Goal: Transaction & Acquisition: Subscribe to service/newsletter

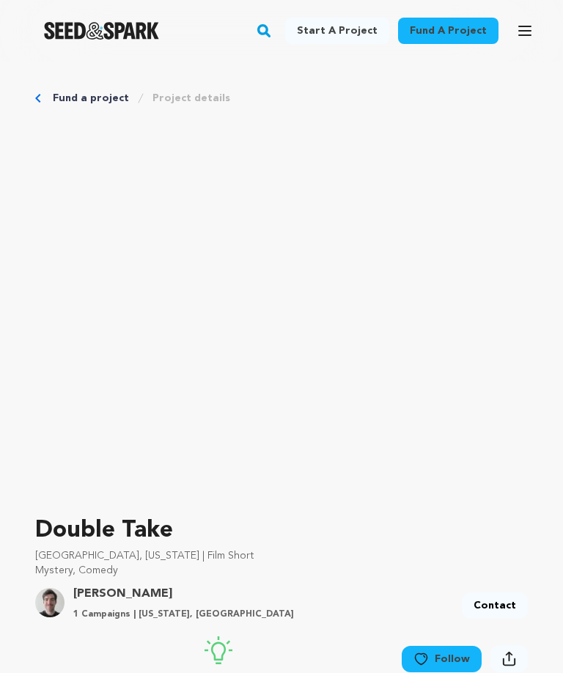
click at [65, 95] on link "Fund a project" at bounding box center [91, 98] width 76 height 15
click at [145, 528] on p "Double Take" at bounding box center [281, 530] width 493 height 35
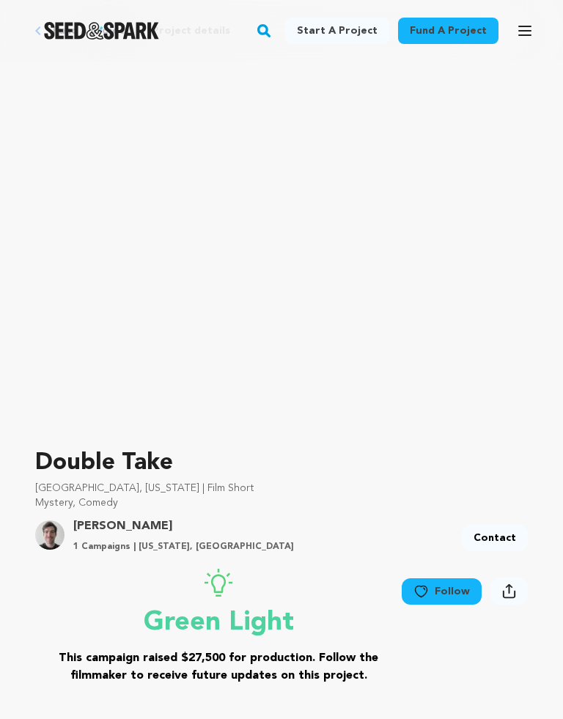
scroll to position [71, 0]
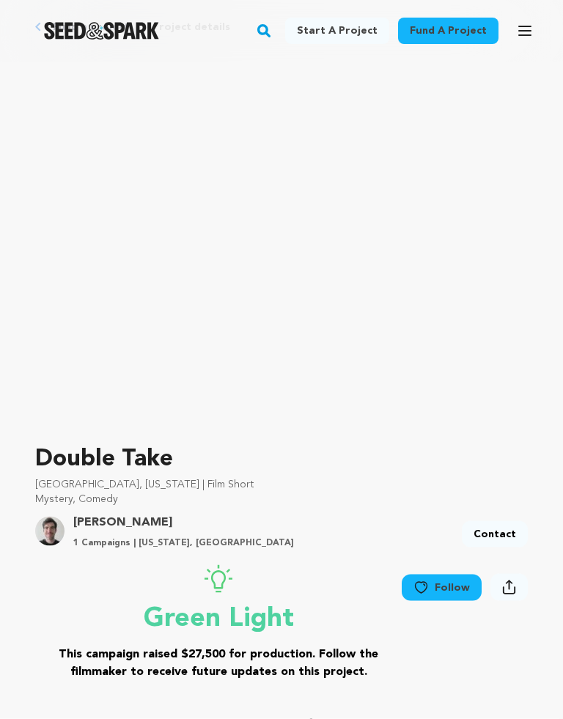
click at [416, 664] on div "Follow Share Share" at bounding box center [465, 629] width 126 height 128
click at [424, 672] on div "Follow Share Share" at bounding box center [465, 629] width 126 height 128
click at [428, 669] on div "Follow Share Share" at bounding box center [465, 629] width 126 height 128
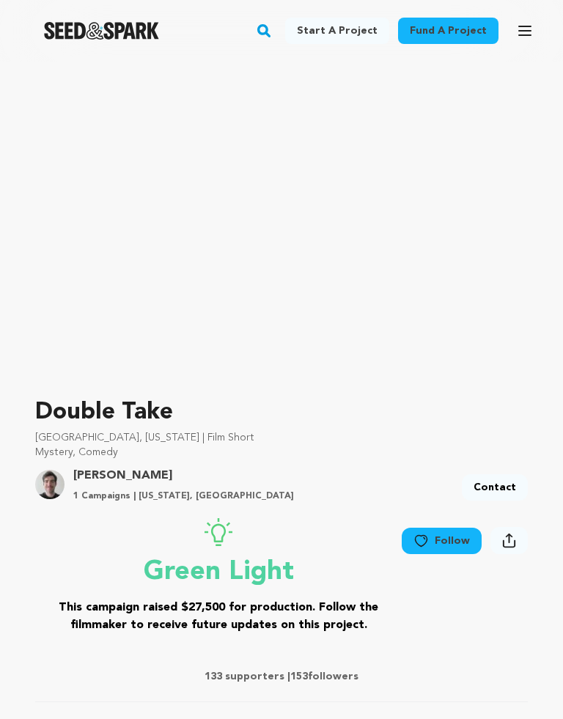
scroll to position [188, 0]
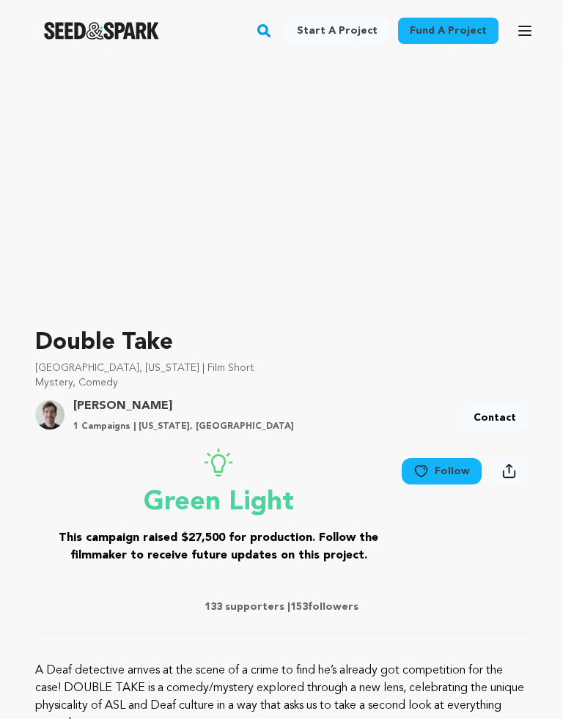
click at [228, 470] on icon at bounding box center [219, 463] width 28 height 28
click at [243, 496] on p "Green Light" at bounding box center [218, 502] width 367 height 29
click at [224, 466] on icon at bounding box center [219, 463] width 28 height 28
click at [282, 538] on h3 "This campaign raised $27,500 for production. Follow the filmmaker to receive fu…" at bounding box center [218, 546] width 367 height 35
click at [397, 595] on div "133 supporters | 153 followers" at bounding box center [281, 609] width 493 height 48
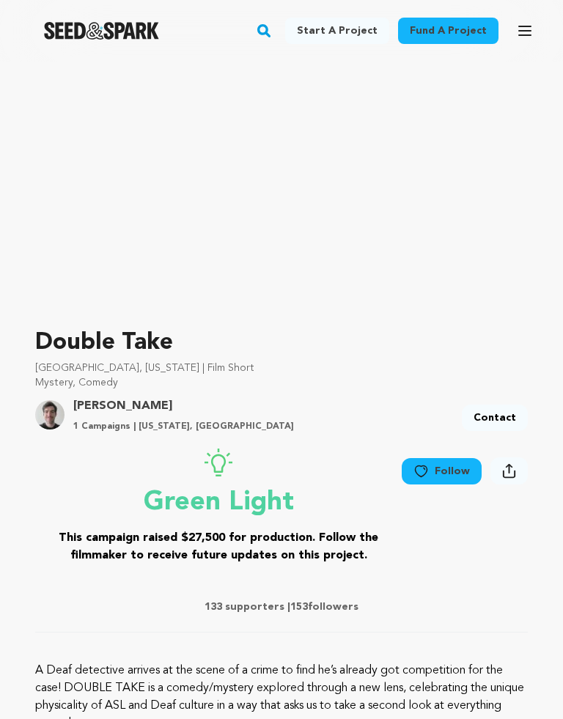
click at [463, 564] on div "Follow Share Share" at bounding box center [465, 513] width 126 height 128
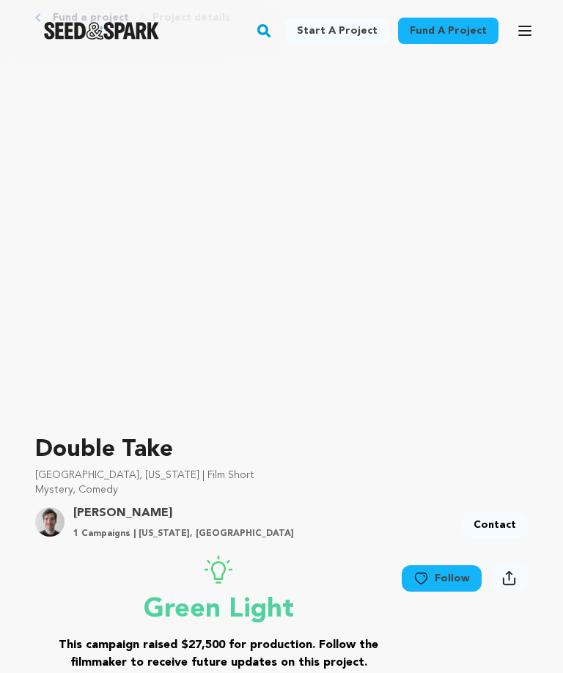
scroll to position [0, 0]
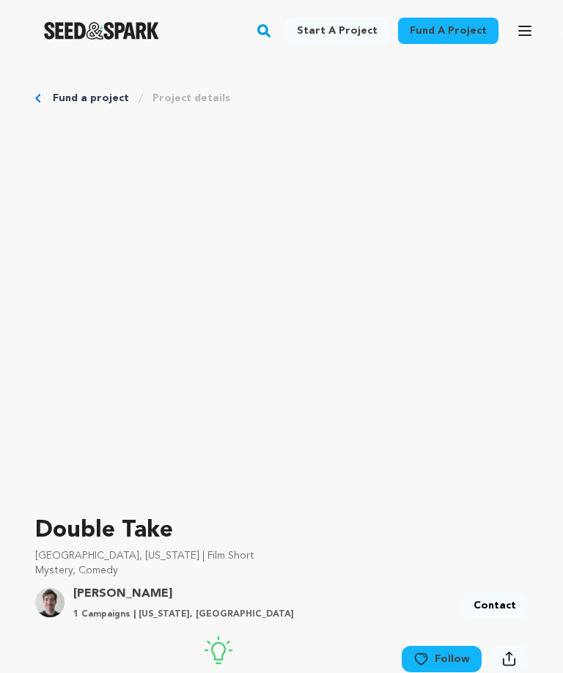
click at [521, 33] on icon "button" at bounding box center [525, 31] width 18 height 18
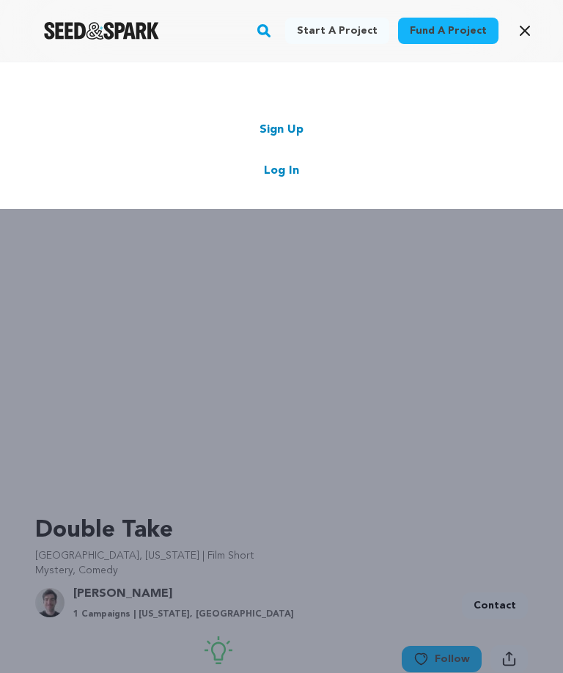
click at [505, 158] on div "Sign Up Log In" at bounding box center [281, 150] width 475 height 59
click at [436, 598] on div "Start a project Fund a project Sign Up Log In" at bounding box center [281, 398] width 563 height 673
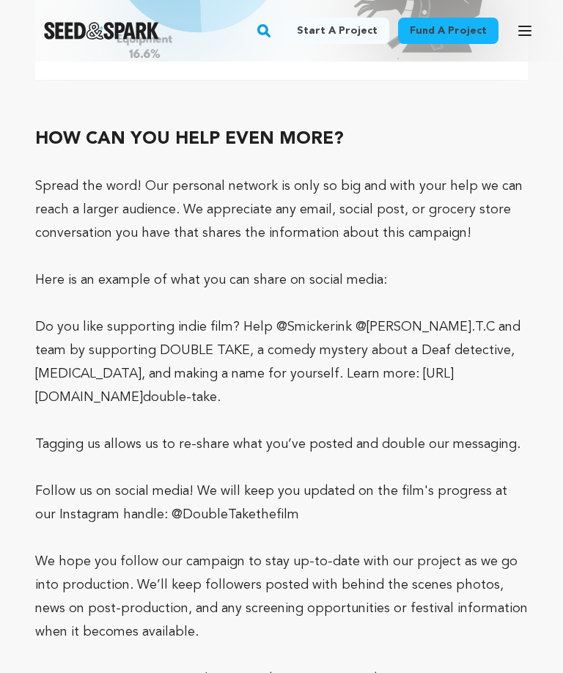
scroll to position [8248, 0]
